Goal: Task Accomplishment & Management: Use online tool/utility

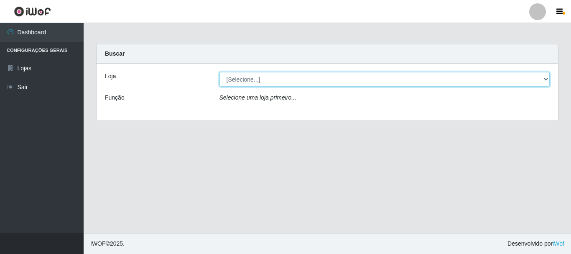
click at [545, 80] on select "[Selecione...] Nordestão - Alecrim" at bounding box center [385, 79] width 331 height 15
select select "453"
click at [220, 72] on select "[Selecione...] Nordestão - Alecrim" at bounding box center [385, 79] width 331 height 15
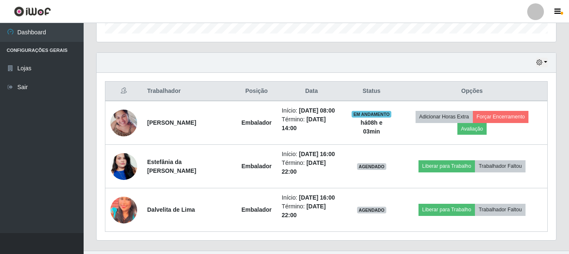
scroll to position [283, 0]
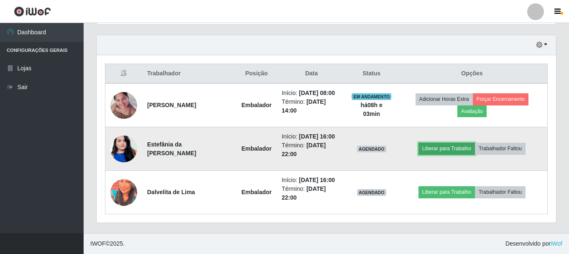
click at [453, 146] on button "Liberar para Trabalho" at bounding box center [447, 149] width 56 height 12
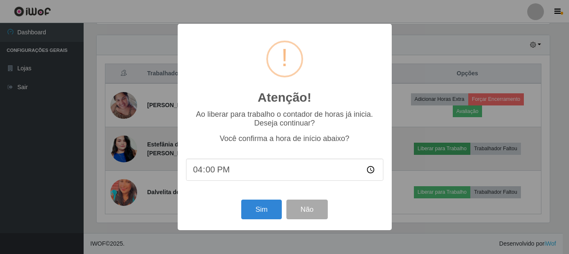
scroll to position [174, 455]
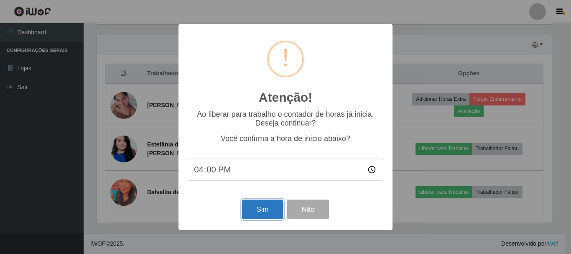
click at [262, 207] on button "Sim" at bounding box center [262, 209] width 41 height 20
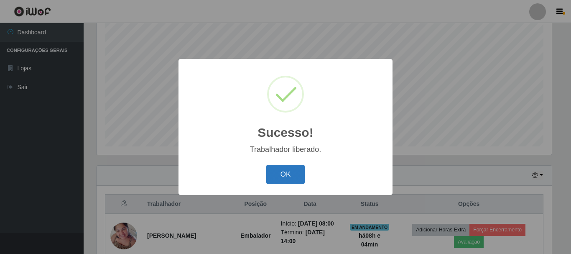
click at [290, 176] on button "OK" at bounding box center [285, 175] width 39 height 20
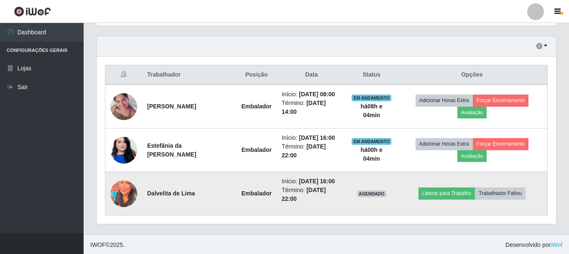
scroll to position [283, 0]
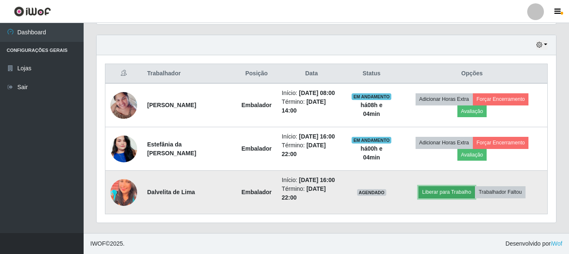
click at [462, 191] on button "Liberar para Trabalho" at bounding box center [447, 192] width 56 height 12
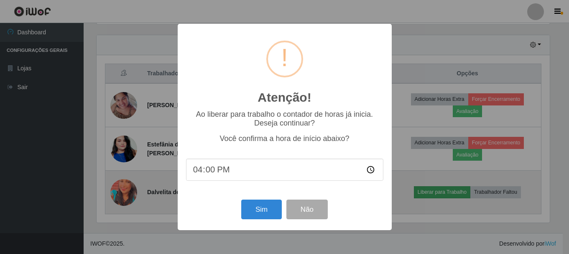
scroll to position [174, 455]
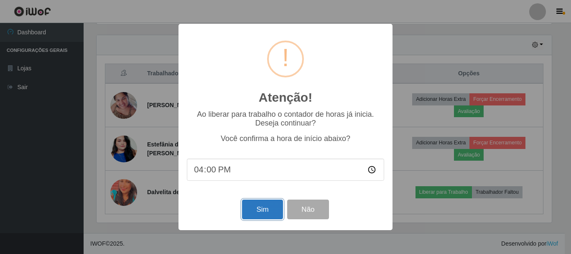
click at [263, 210] on button "Sim" at bounding box center [262, 209] width 41 height 20
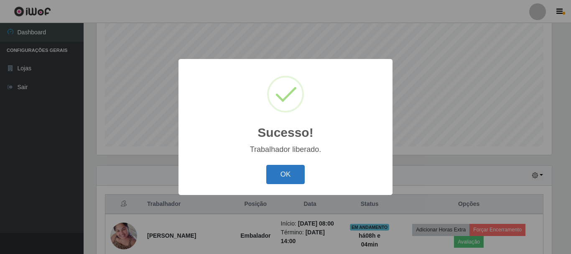
click at [279, 172] on button "OK" at bounding box center [285, 175] width 39 height 20
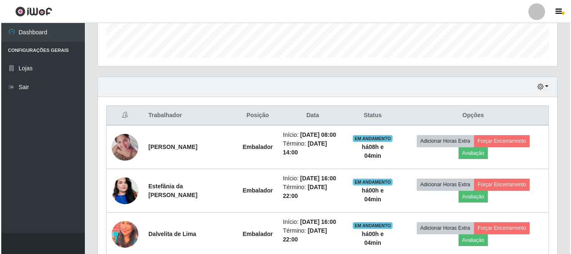
scroll to position [283, 0]
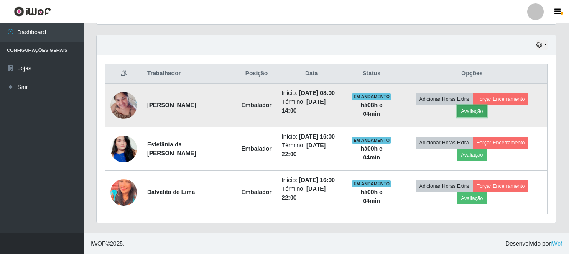
click at [473, 111] on button "Avaliação" at bounding box center [472, 111] width 30 height 12
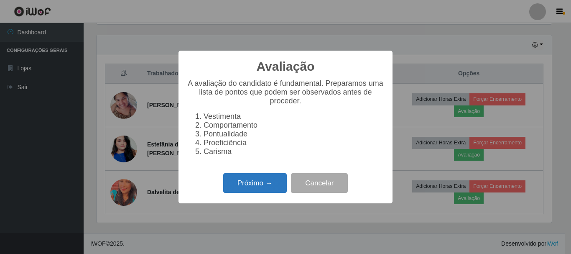
click at [248, 184] on button "Próximo →" at bounding box center [255, 183] width 64 height 20
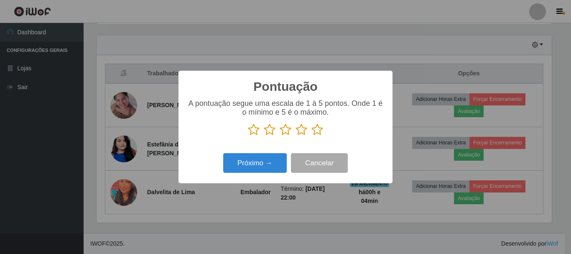
scroll to position [417997, 417716]
click at [318, 130] on icon at bounding box center [318, 129] width 12 height 13
click at [312, 136] on input "radio" at bounding box center [312, 136] width 0 height 0
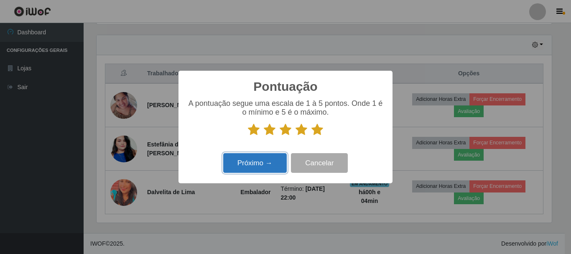
click at [264, 163] on button "Próximo →" at bounding box center [255, 163] width 64 height 20
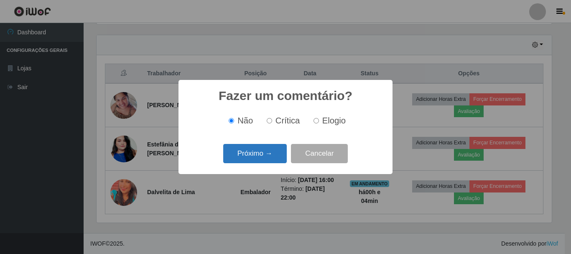
click at [266, 161] on button "Próximo →" at bounding box center [255, 154] width 64 height 20
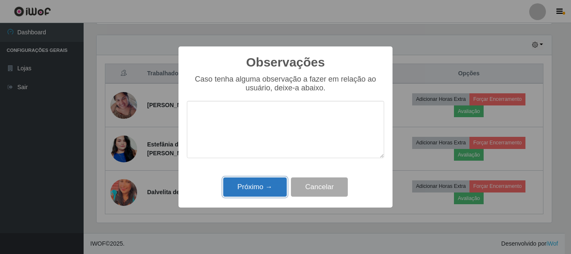
click at [269, 183] on button "Próximo →" at bounding box center [255, 187] width 64 height 20
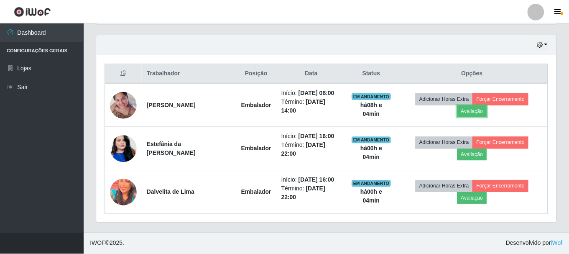
scroll to position [174, 460]
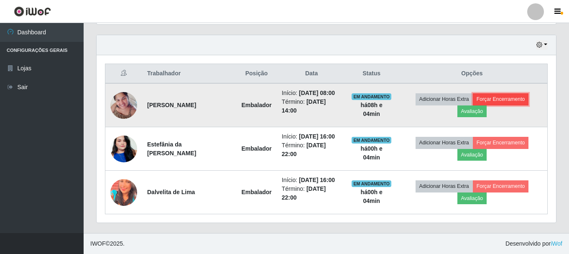
click at [486, 98] on button "Forçar Encerramento" at bounding box center [501, 99] width 56 height 12
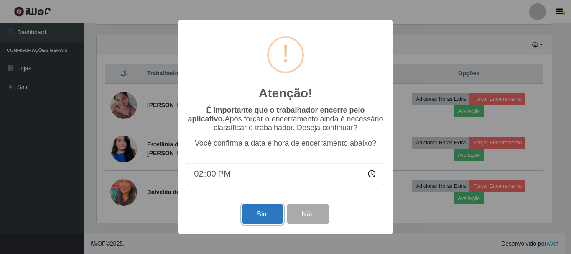
click at [265, 210] on button "Sim" at bounding box center [262, 214] width 41 height 20
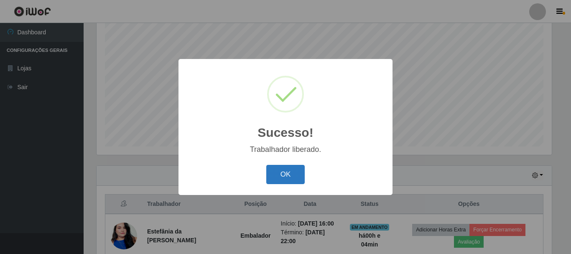
click at [282, 180] on button "OK" at bounding box center [285, 175] width 39 height 20
